Goal: Task Accomplishment & Management: Use online tool/utility

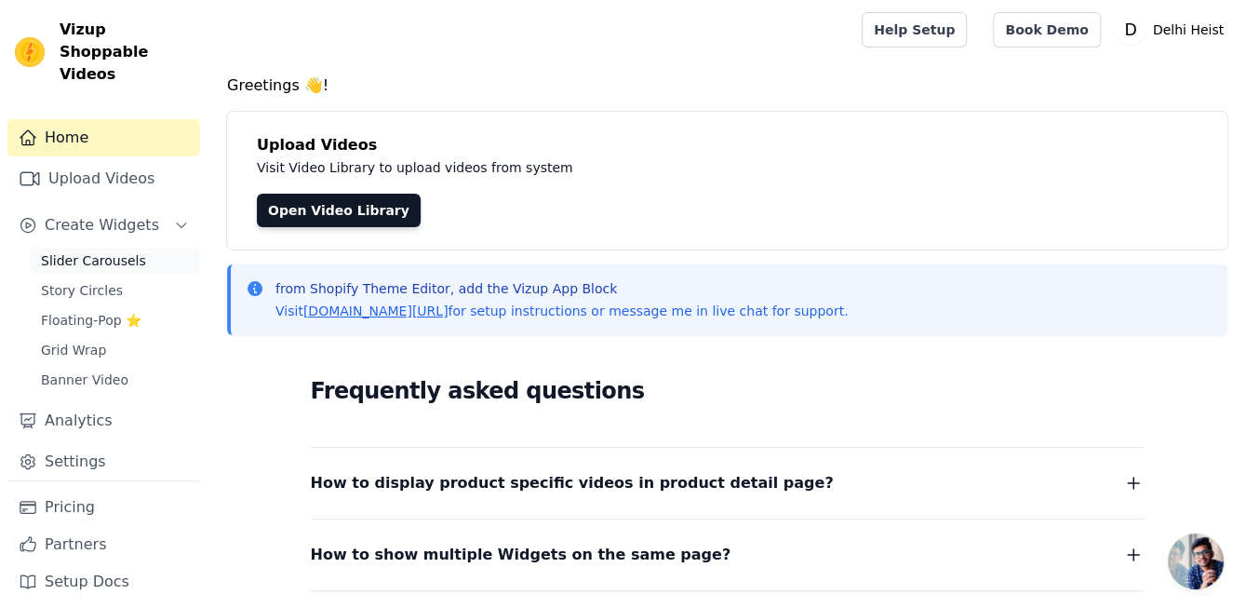
click at [120, 251] on span "Slider Carousels" at bounding box center [93, 260] width 105 height 19
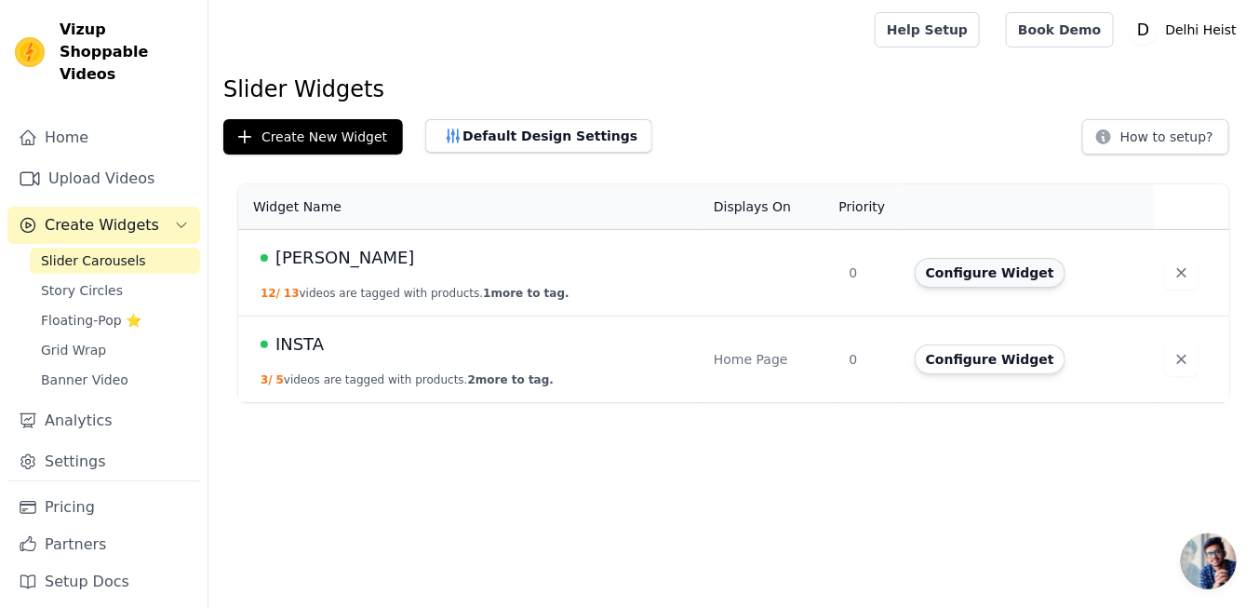
click at [970, 283] on button "Configure Widget" at bounding box center [990, 273] width 151 height 30
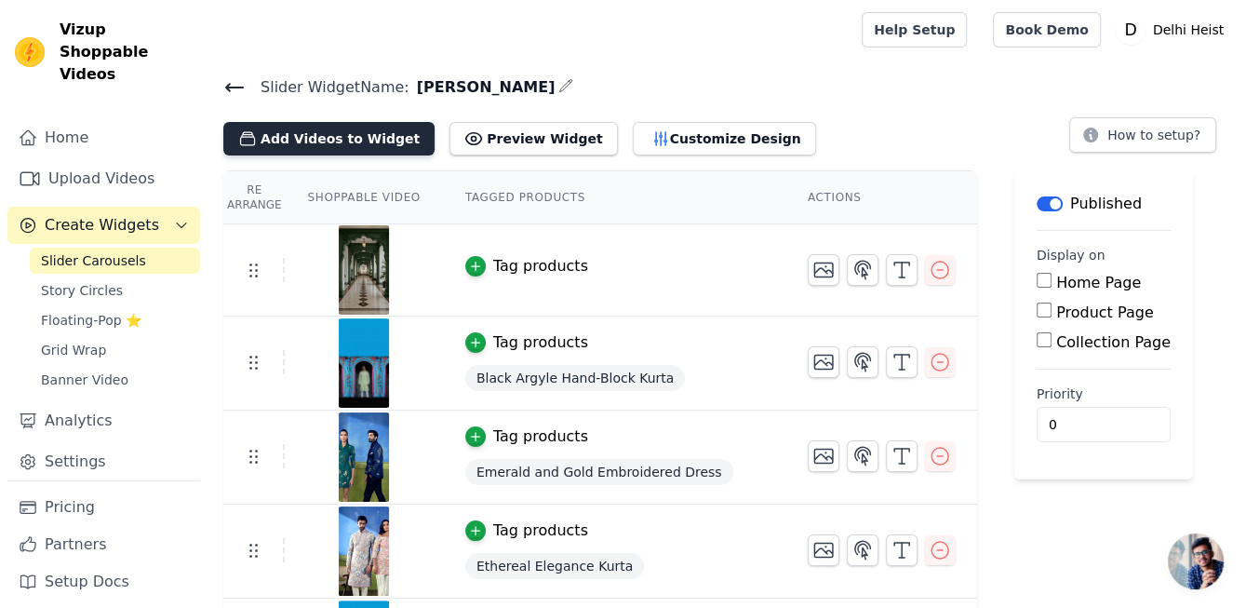
click at [326, 129] on button "Add Videos to Widget" at bounding box center [328, 138] width 211 height 33
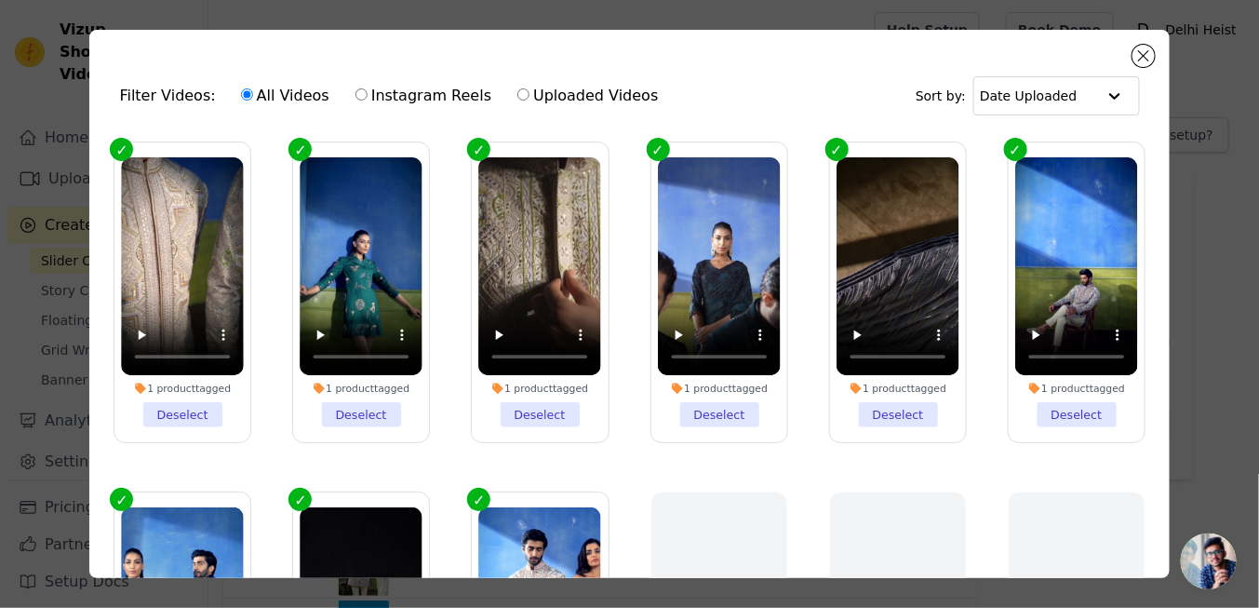
click at [529, 93] on label "Uploaded Videos" at bounding box center [587, 96] width 142 height 24
click at [529, 93] on input "Uploaded Videos" at bounding box center [523, 94] width 12 height 12
radio input "true"
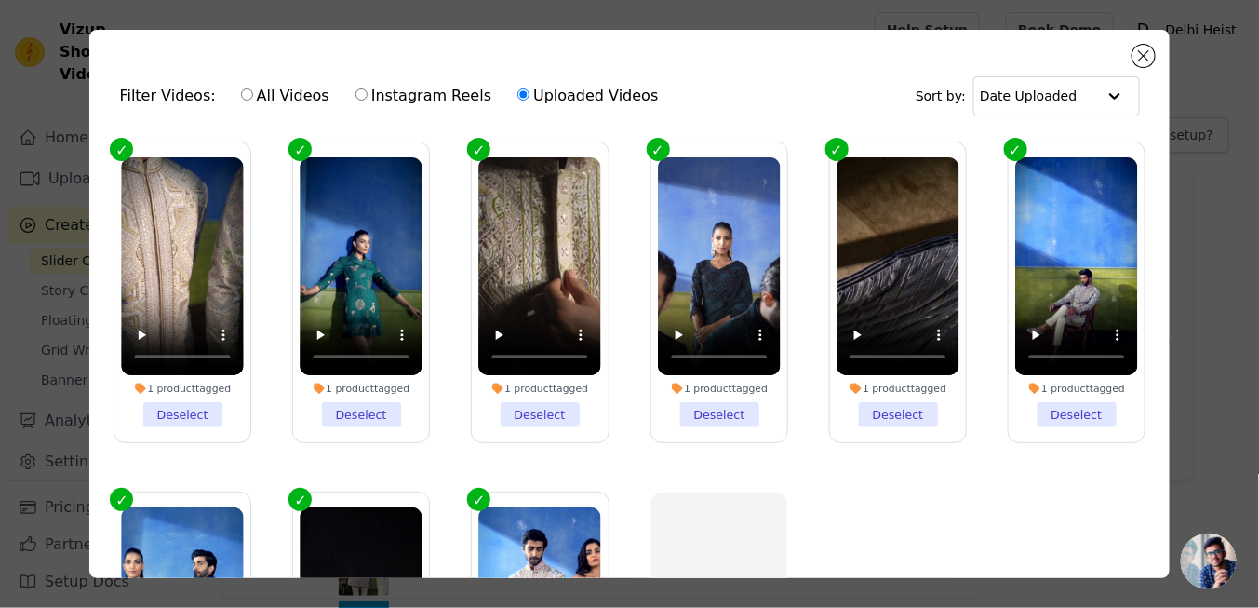
click at [283, 94] on label "All Videos" at bounding box center [285, 96] width 90 height 24
click at [253, 94] on input "All Videos" at bounding box center [247, 94] width 12 height 12
radio input "true"
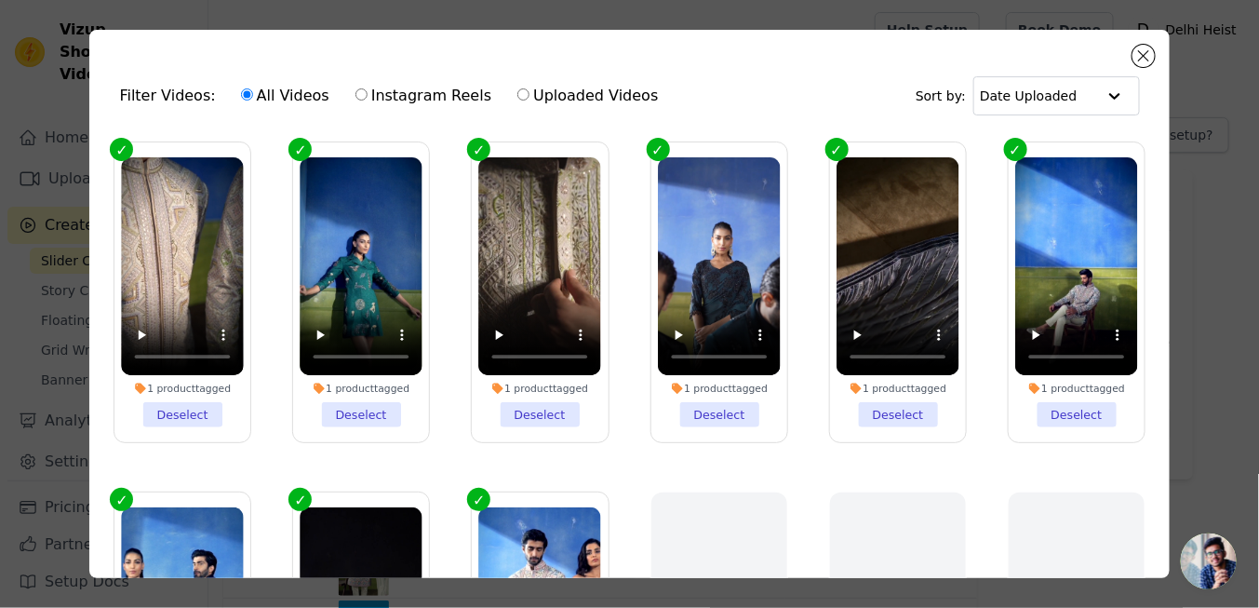
click at [516, 101] on label "Uploaded Videos" at bounding box center [587, 96] width 142 height 24
click at [517, 100] on input "Uploaded Videos" at bounding box center [523, 94] width 12 height 12
radio input "true"
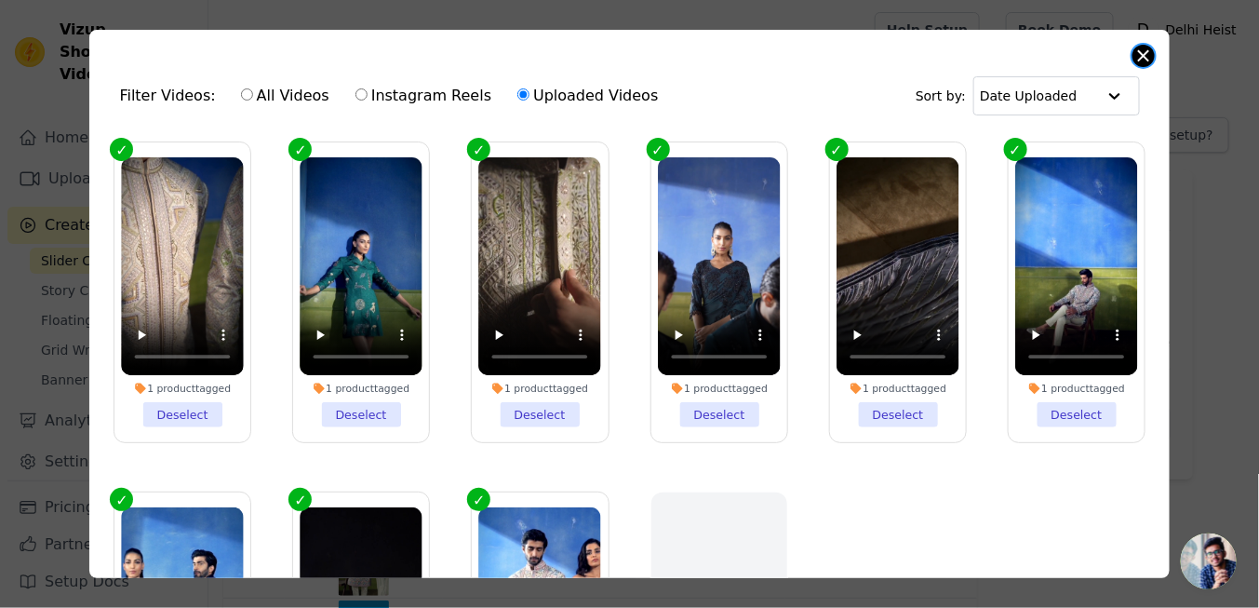
click at [1147, 60] on button "Close modal" at bounding box center [1143, 56] width 22 height 22
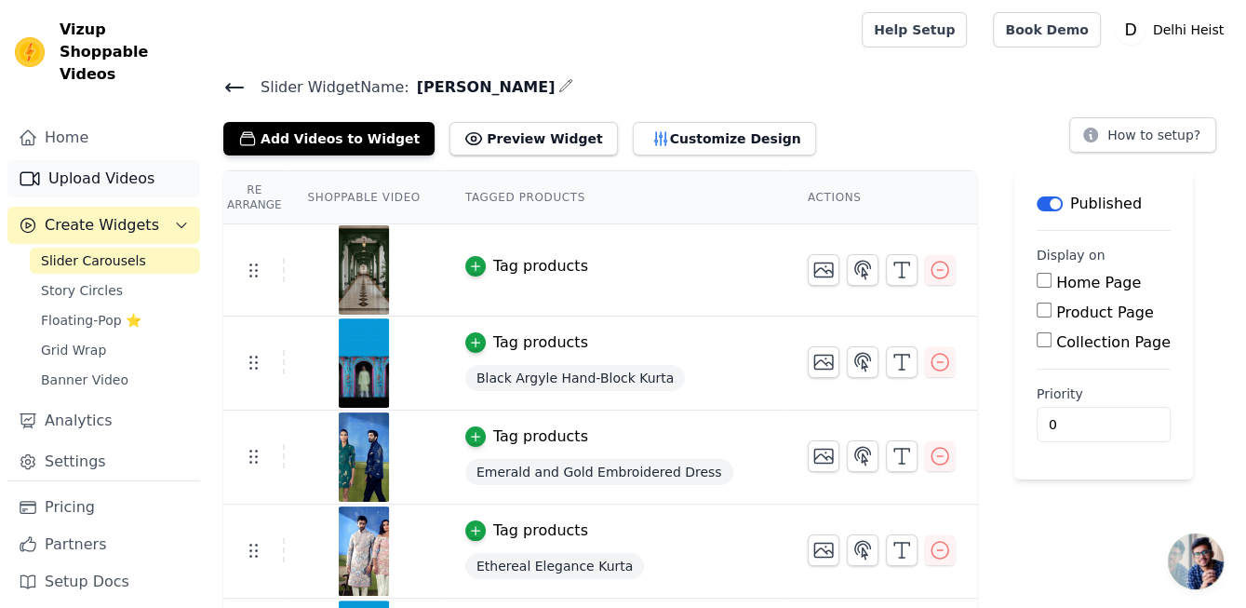
click at [86, 160] on link "Upload Videos" at bounding box center [103, 178] width 193 height 37
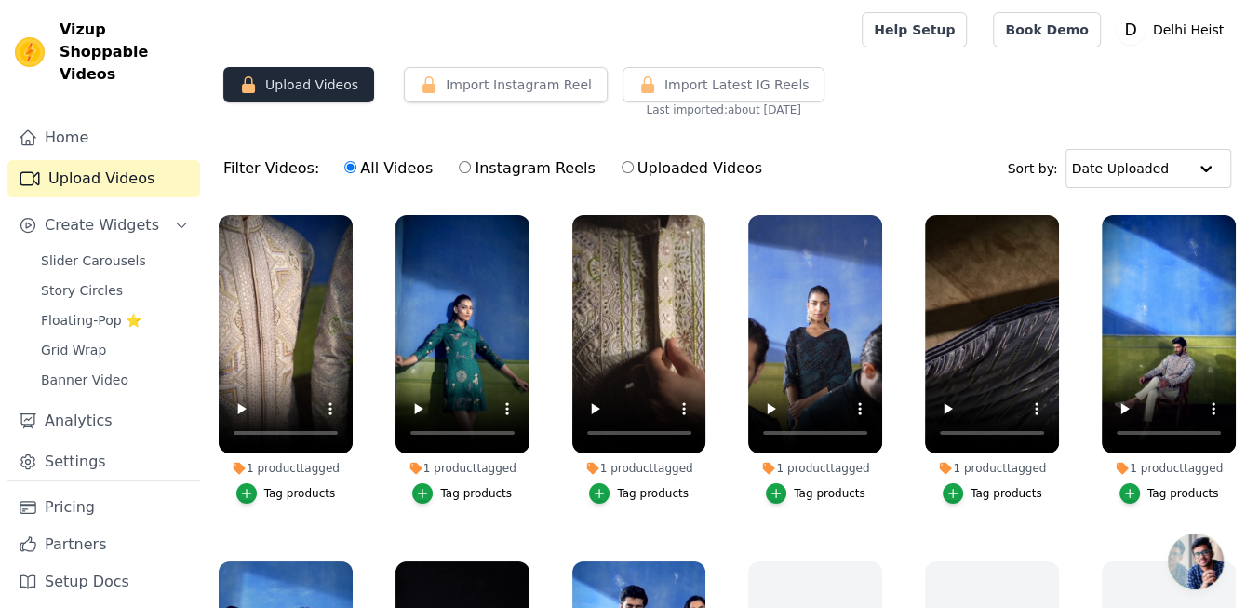
click at [284, 80] on button "Upload Videos" at bounding box center [298, 84] width 151 height 35
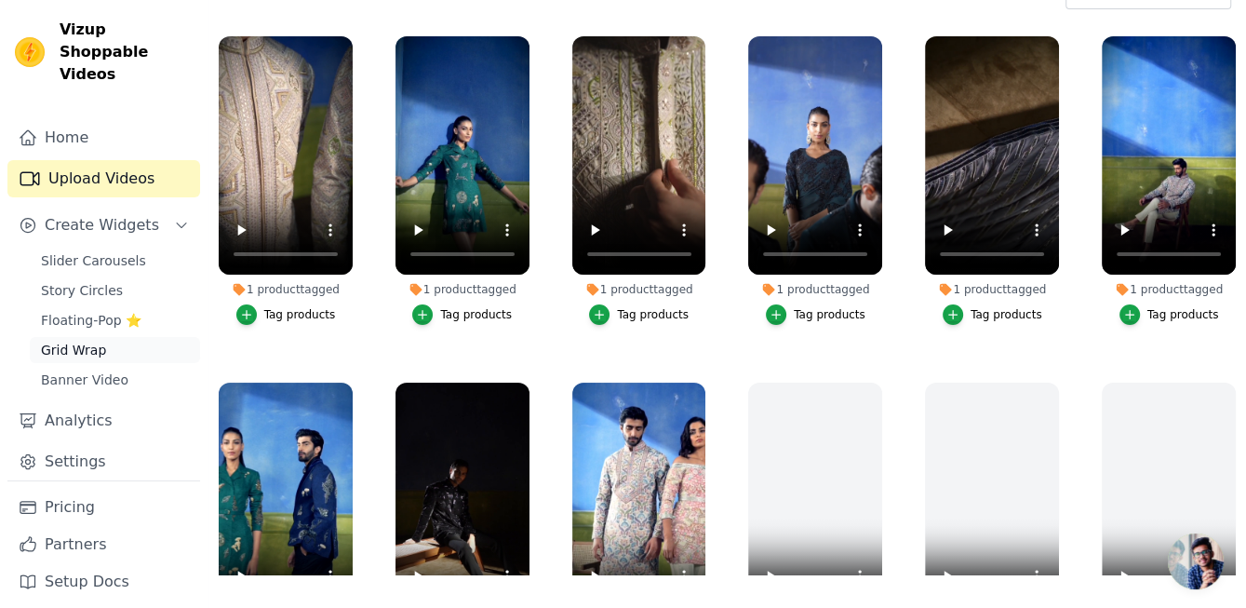
scroll to position [188, 0]
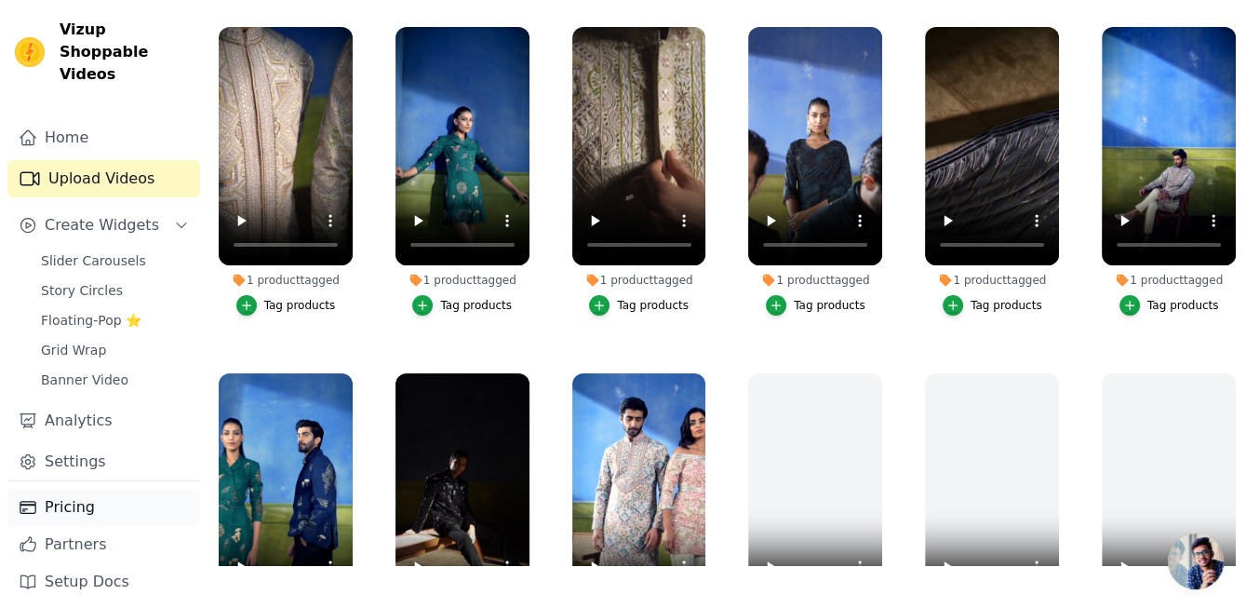
click at [100, 488] on link "Pricing" at bounding box center [103, 506] width 193 height 37
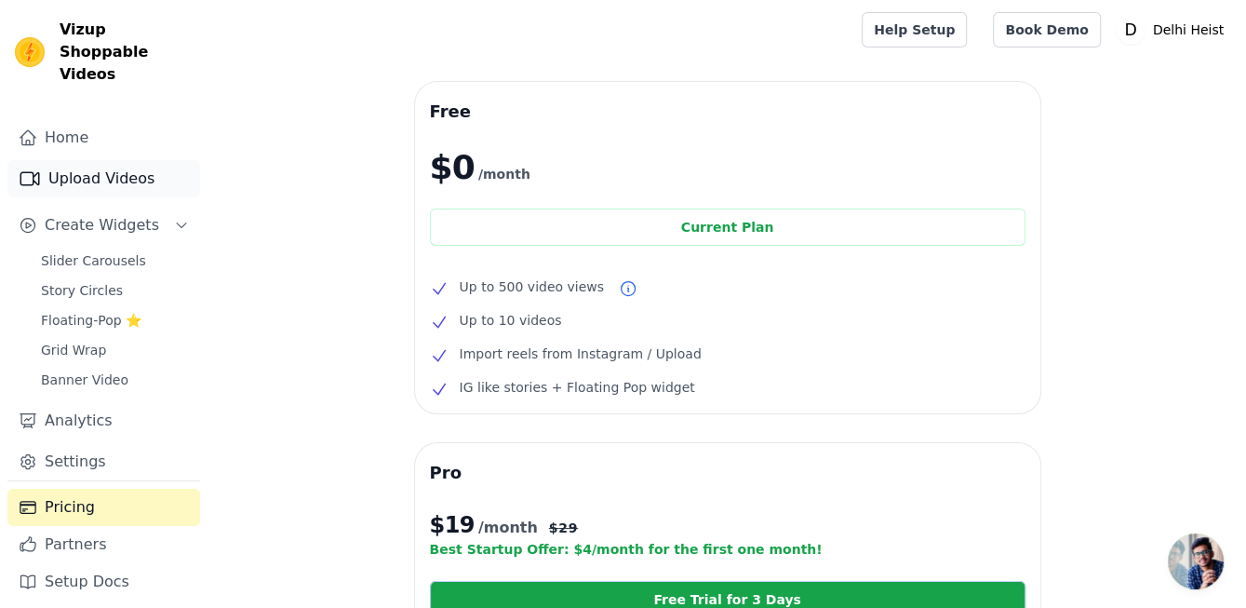
click at [44, 160] on link "Upload Videos" at bounding box center [103, 178] width 193 height 37
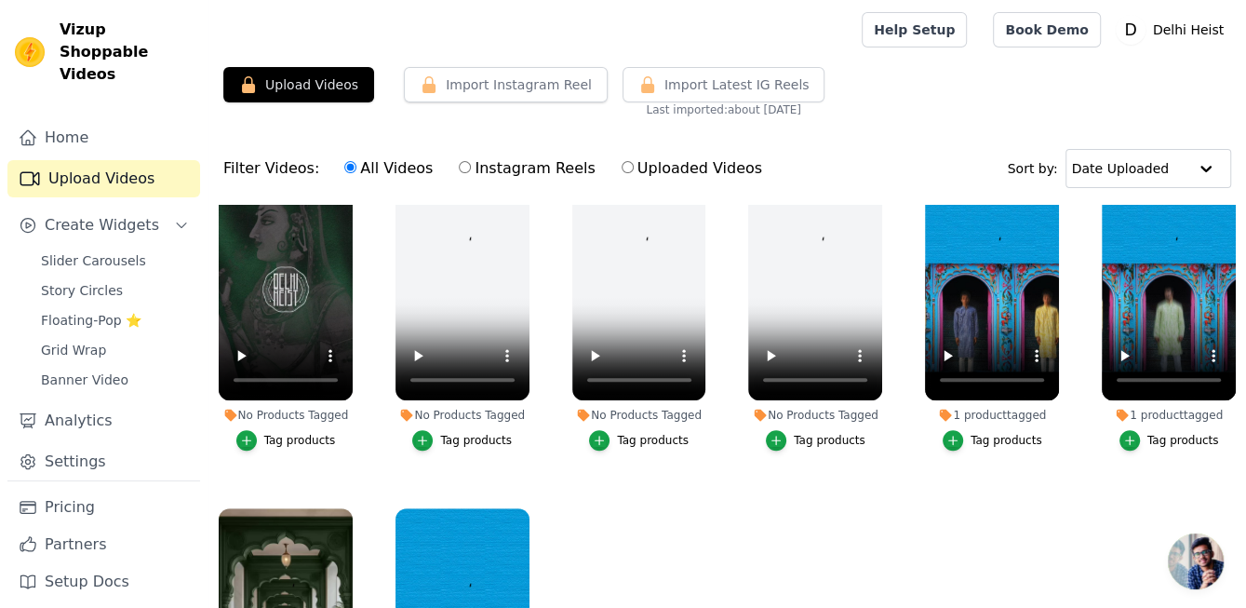
scroll to position [835, 0]
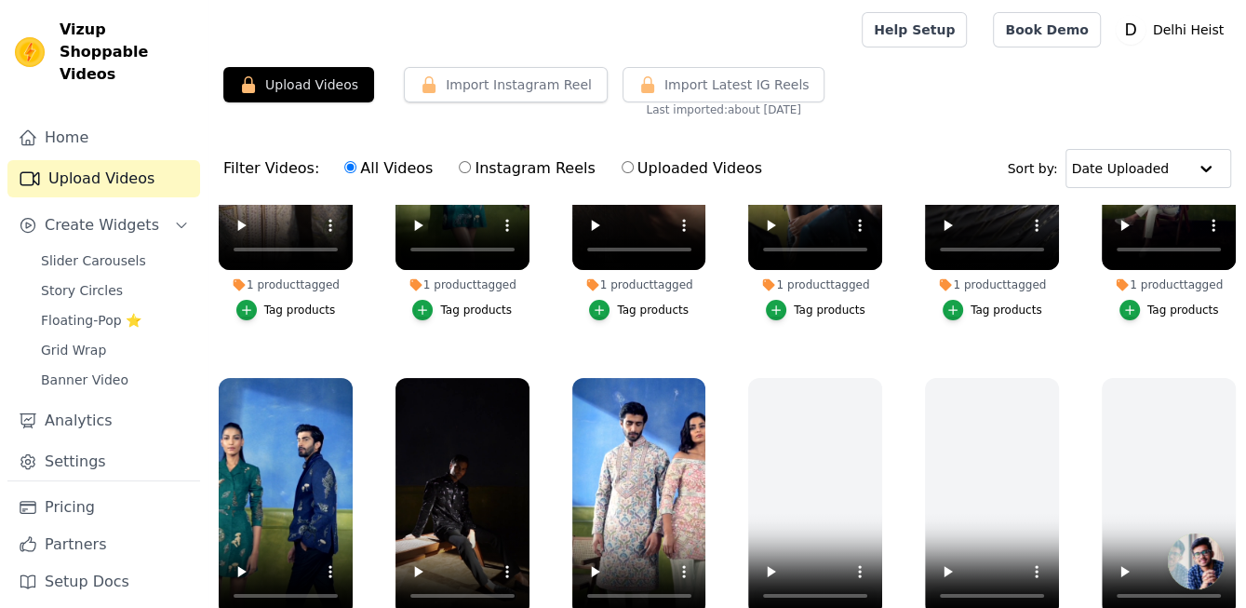
click at [599, 156] on div "All Videos Instagram Reels Uploaded Videos" at bounding box center [553, 168] width 438 height 43
click at [621, 160] on label "Uploaded Videos" at bounding box center [692, 168] width 142 height 24
click at [622, 161] on input "Uploaded Videos" at bounding box center [628, 167] width 12 height 12
radio input "true"
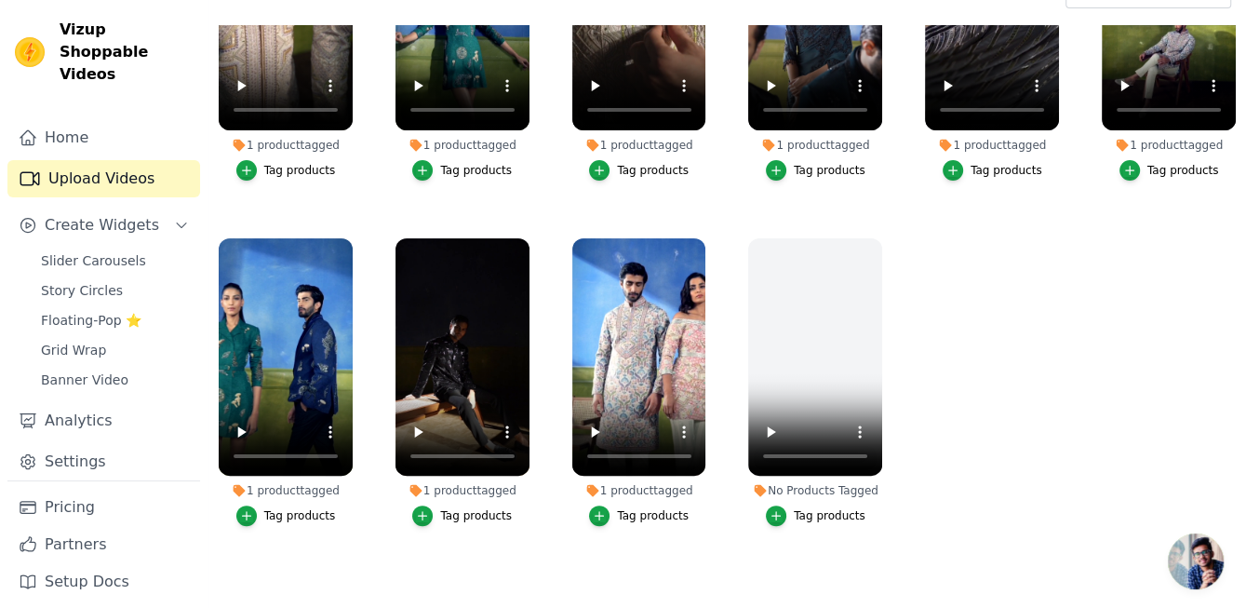
scroll to position [188, 0]
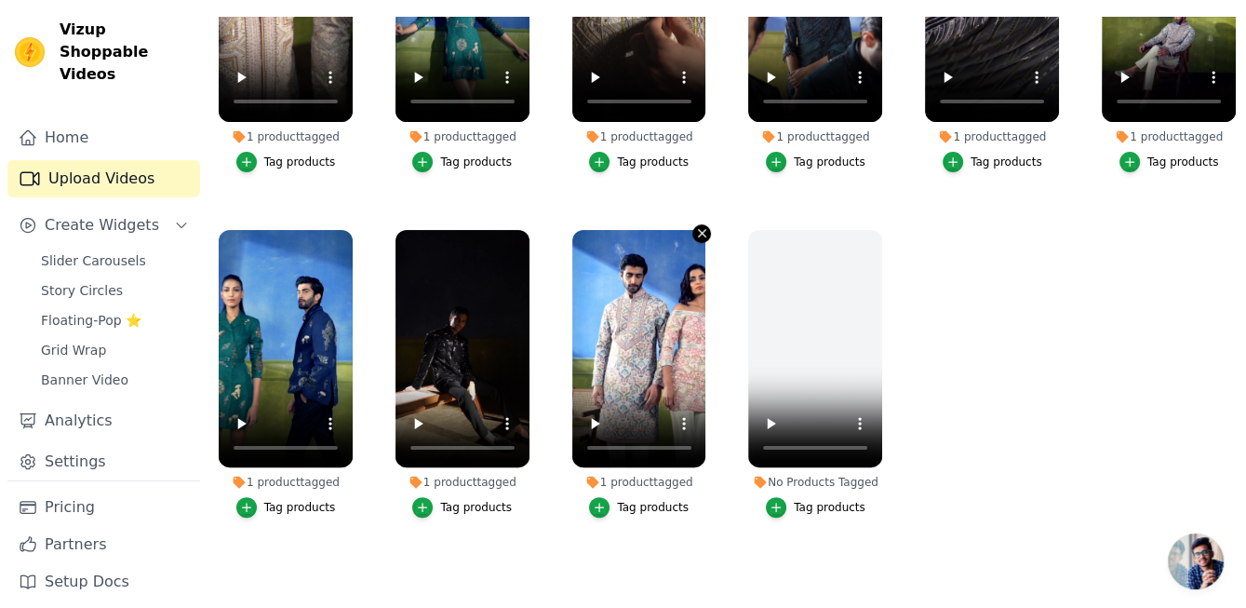
click at [696, 226] on icon "button" at bounding box center [702, 233] width 14 height 14
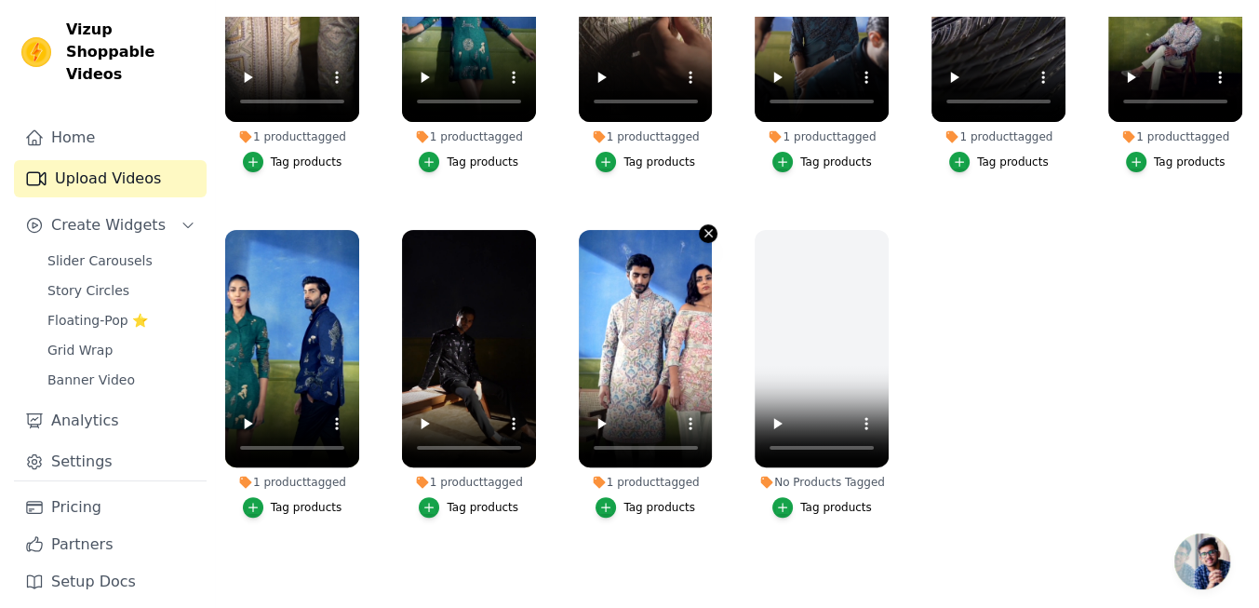
scroll to position [0, 0]
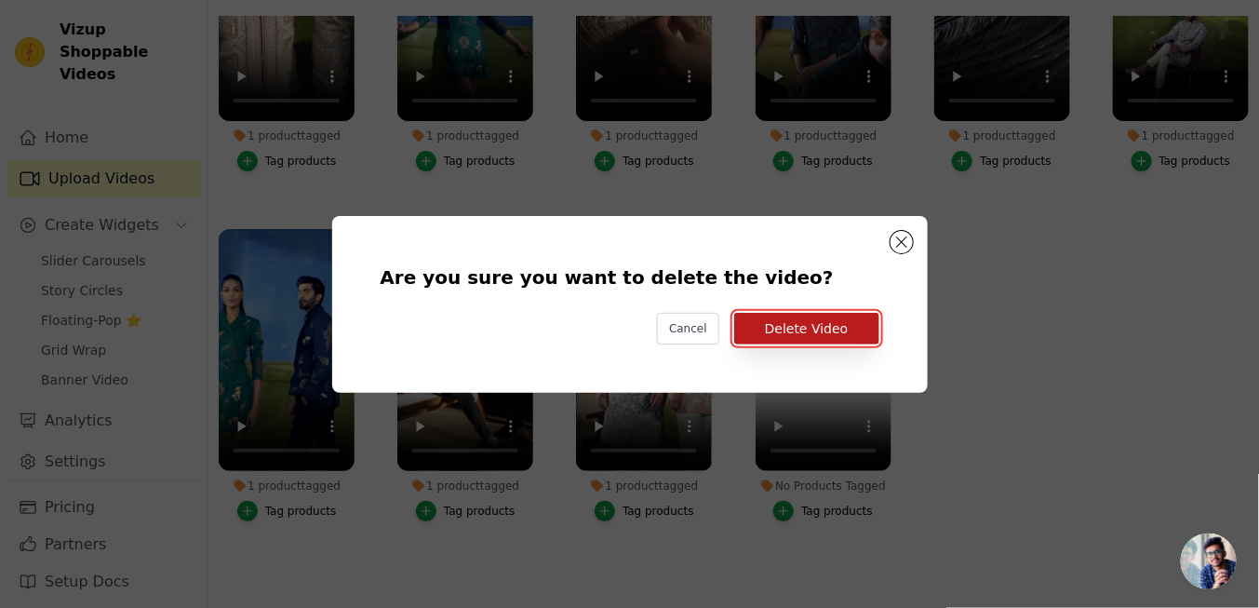
click at [819, 327] on button "Delete Video" at bounding box center [806, 329] width 145 height 32
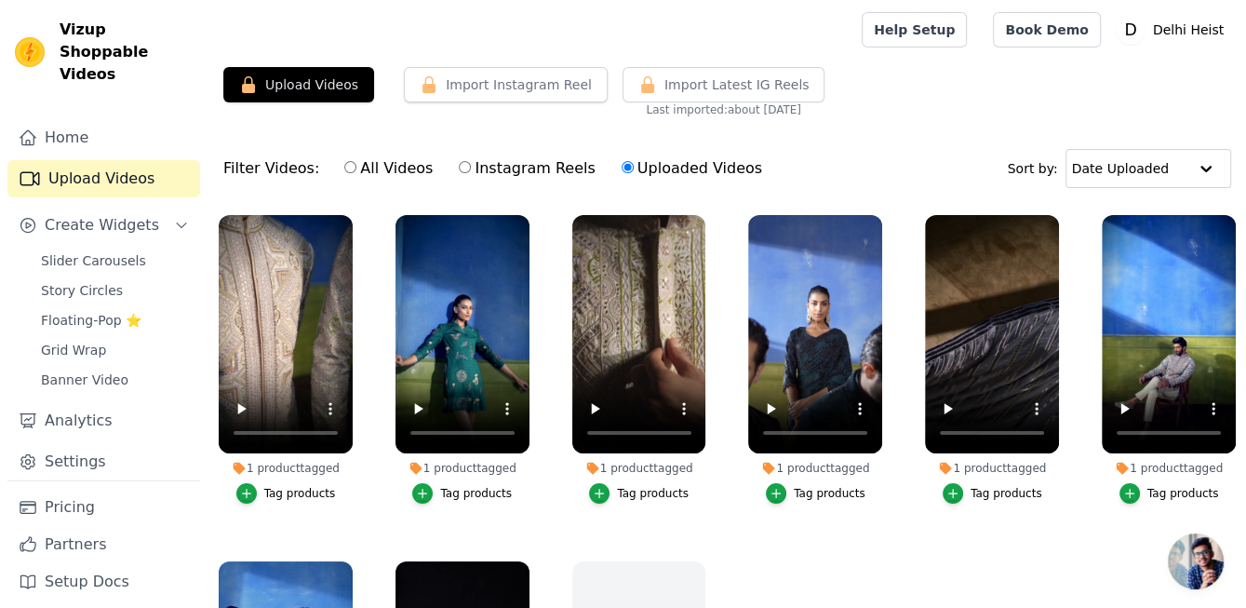
click at [878, 101] on div "Upload Videos Import Instagram Reel Import Latest Instagram Reels Import Latest…" at bounding box center [726, 92] width 1037 height 50
